Goal: Obtain resource: Obtain resource

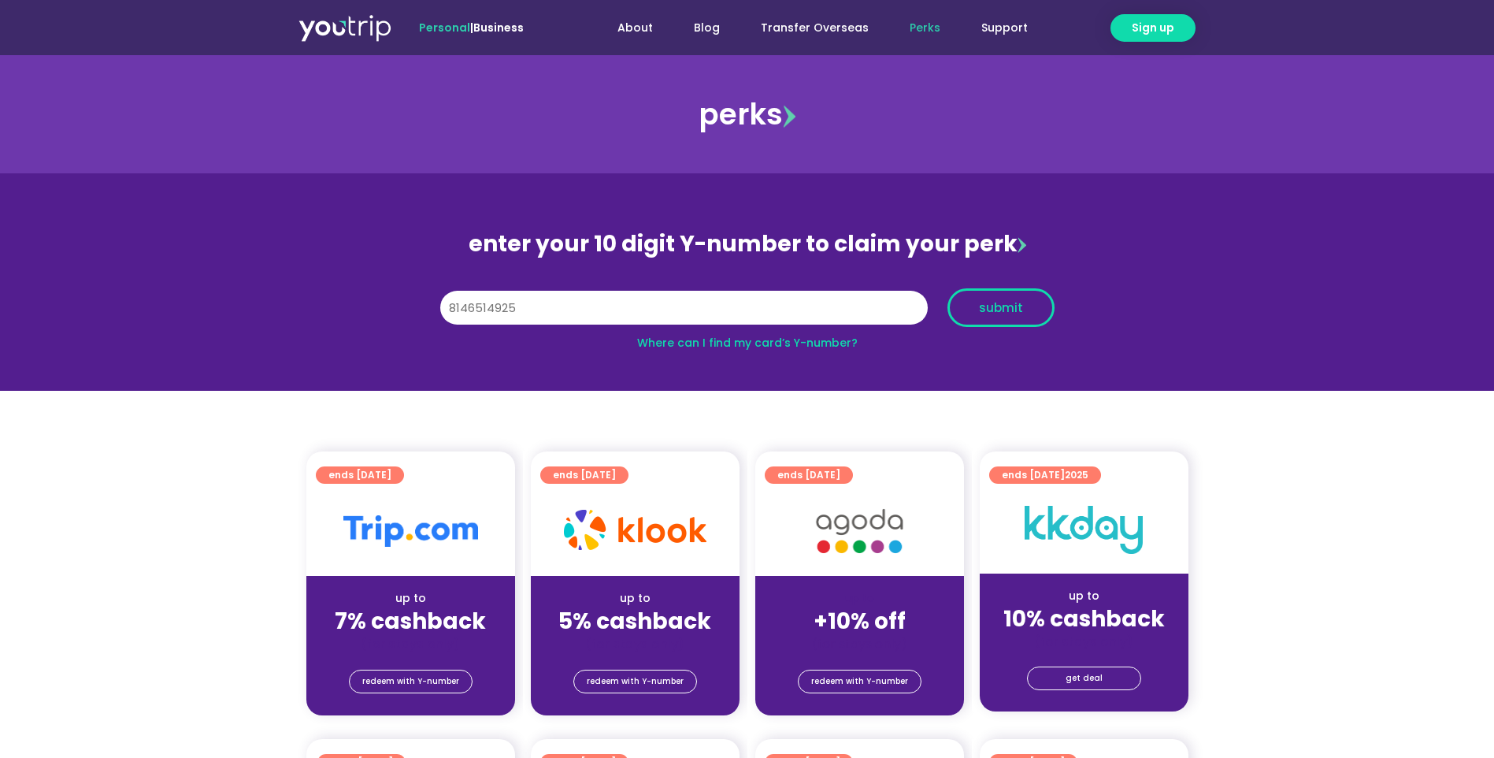
type input "8146514925"
click at [1025, 309] on span "submit" at bounding box center [1001, 308] width 80 height 12
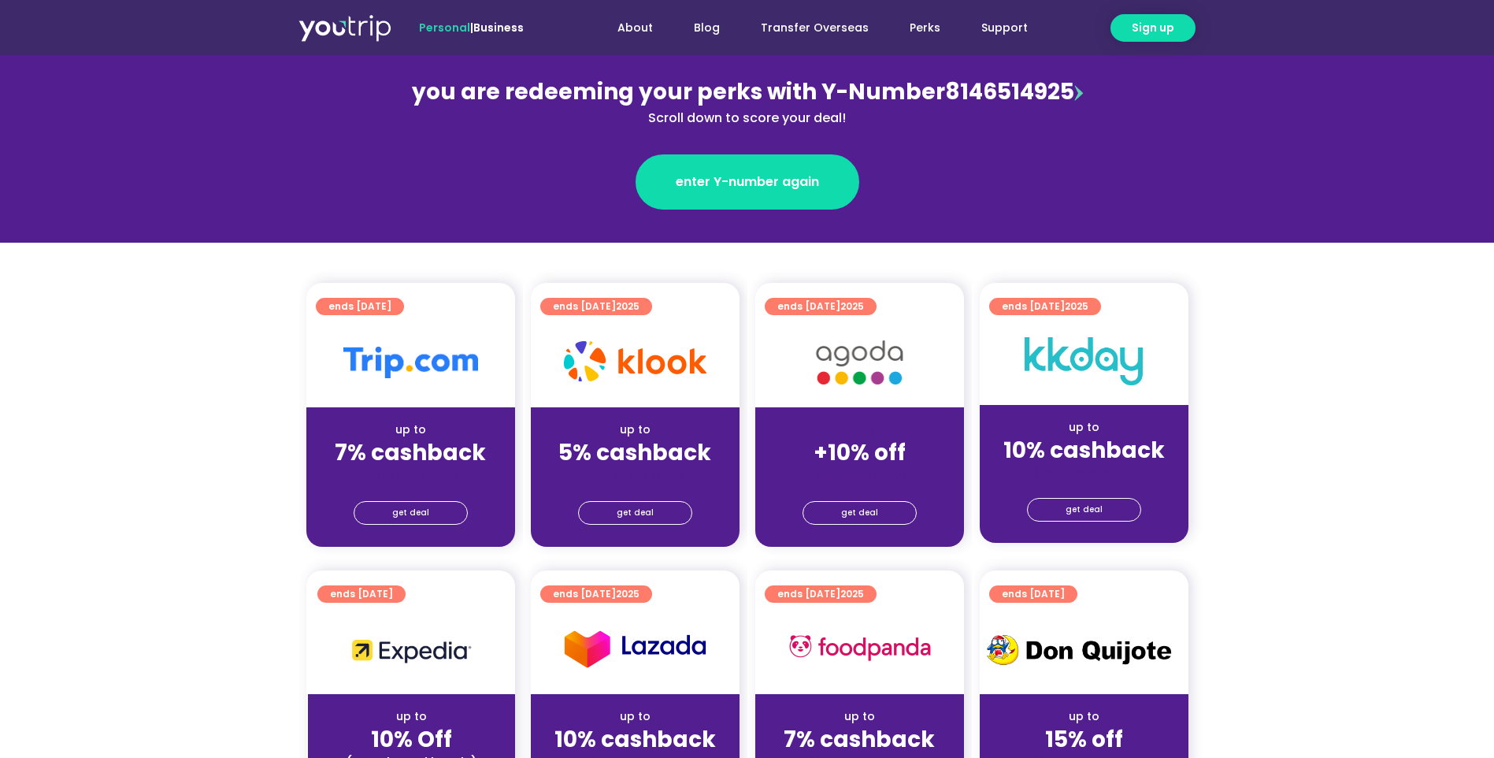
scroll to position [236, 0]
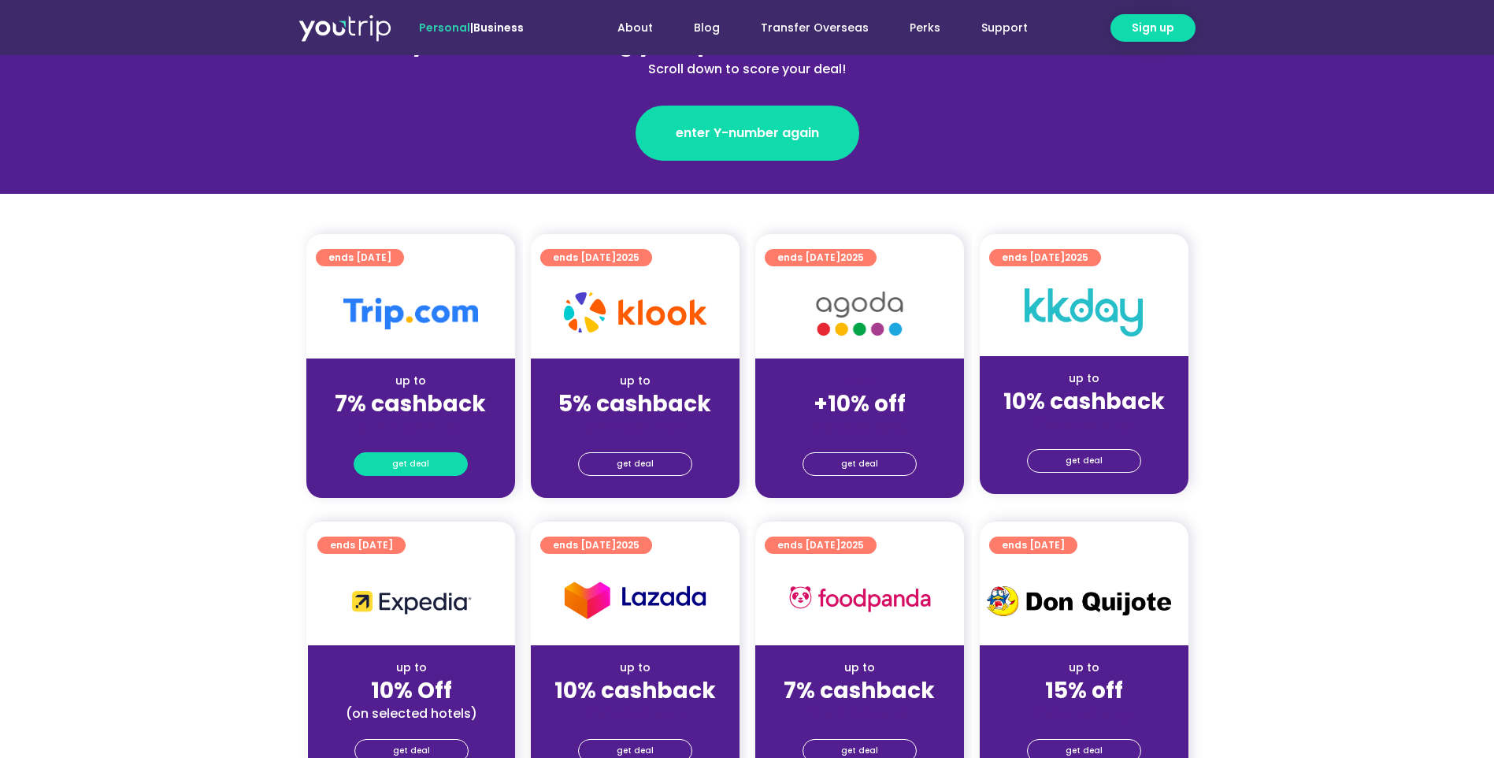
click at [420, 456] on span "get deal" at bounding box center [410, 464] width 37 height 22
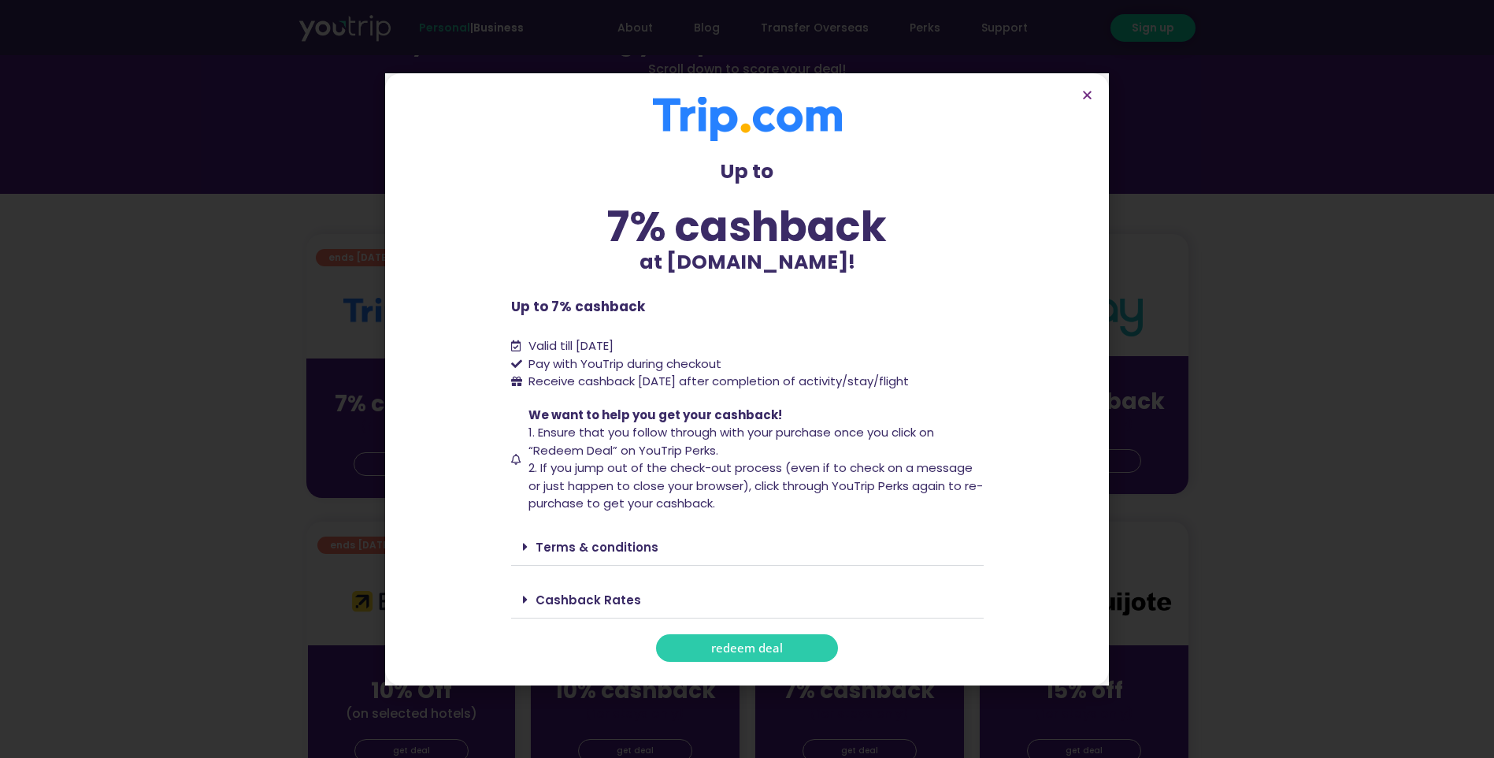
click at [743, 643] on span "redeem deal" at bounding box center [747, 648] width 72 height 12
